Goal: Check status: Check status

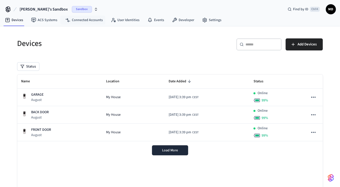
click at [72, 9] on span "Sandbox" at bounding box center [82, 9] width 20 height 7
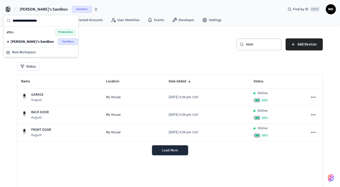
click at [57, 34] on span "Production" at bounding box center [65, 32] width 20 height 7
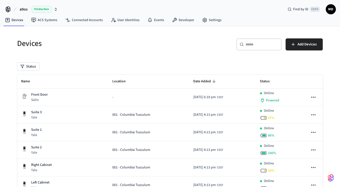
scroll to position [54, 0]
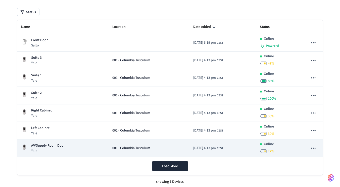
click at [62, 144] on p "AV/Supply Room Door" at bounding box center [48, 145] width 34 height 5
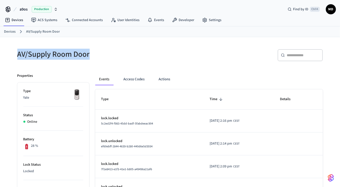
drag, startPoint x: 18, startPoint y: 54, endPoint x: 95, endPoint y: 50, distance: 76.9
click at [95, 50] on h5 "AV/Supply Room Door" at bounding box center [92, 54] width 150 height 10
copy h5 "AV/Supply Room Door"
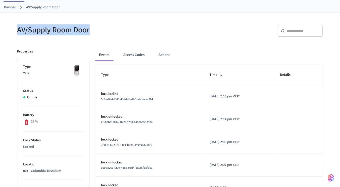
scroll to position [12, 0]
